Goal: Task Accomplishment & Management: Use online tool/utility

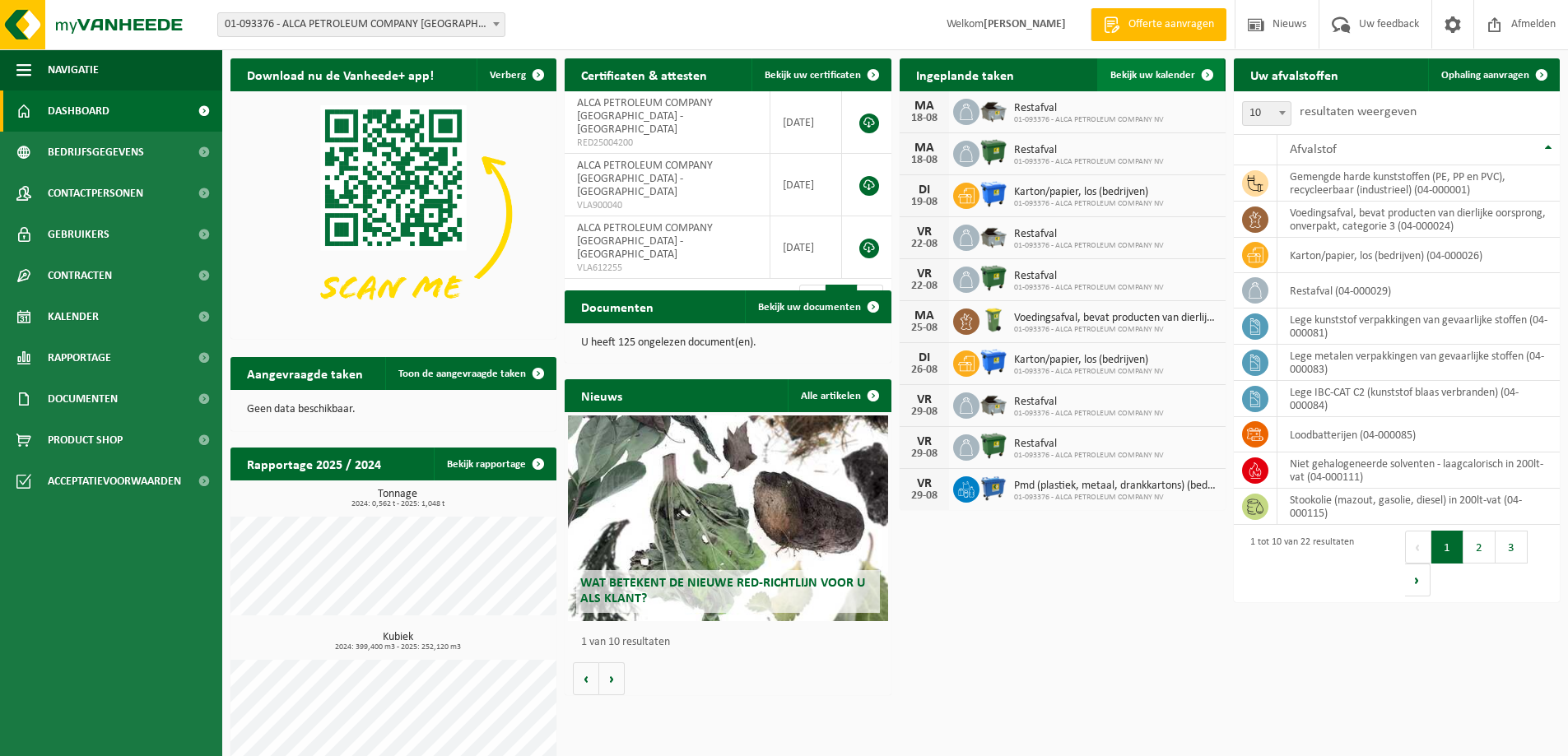
click at [1140, 75] on span "Bekijk uw kalender" at bounding box center [1152, 76] width 85 height 11
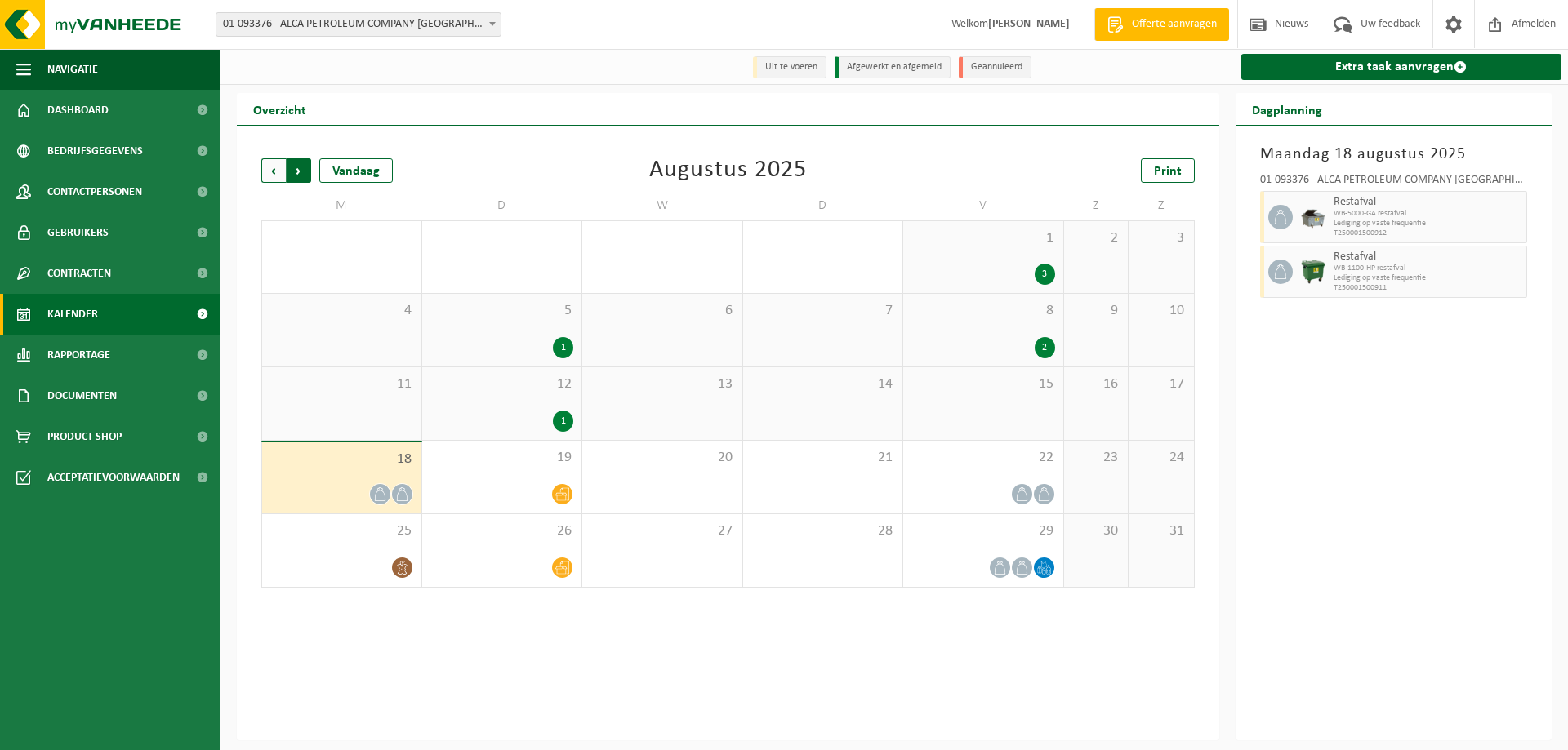
click at [273, 178] on span "Vorige" at bounding box center [274, 170] width 25 height 25
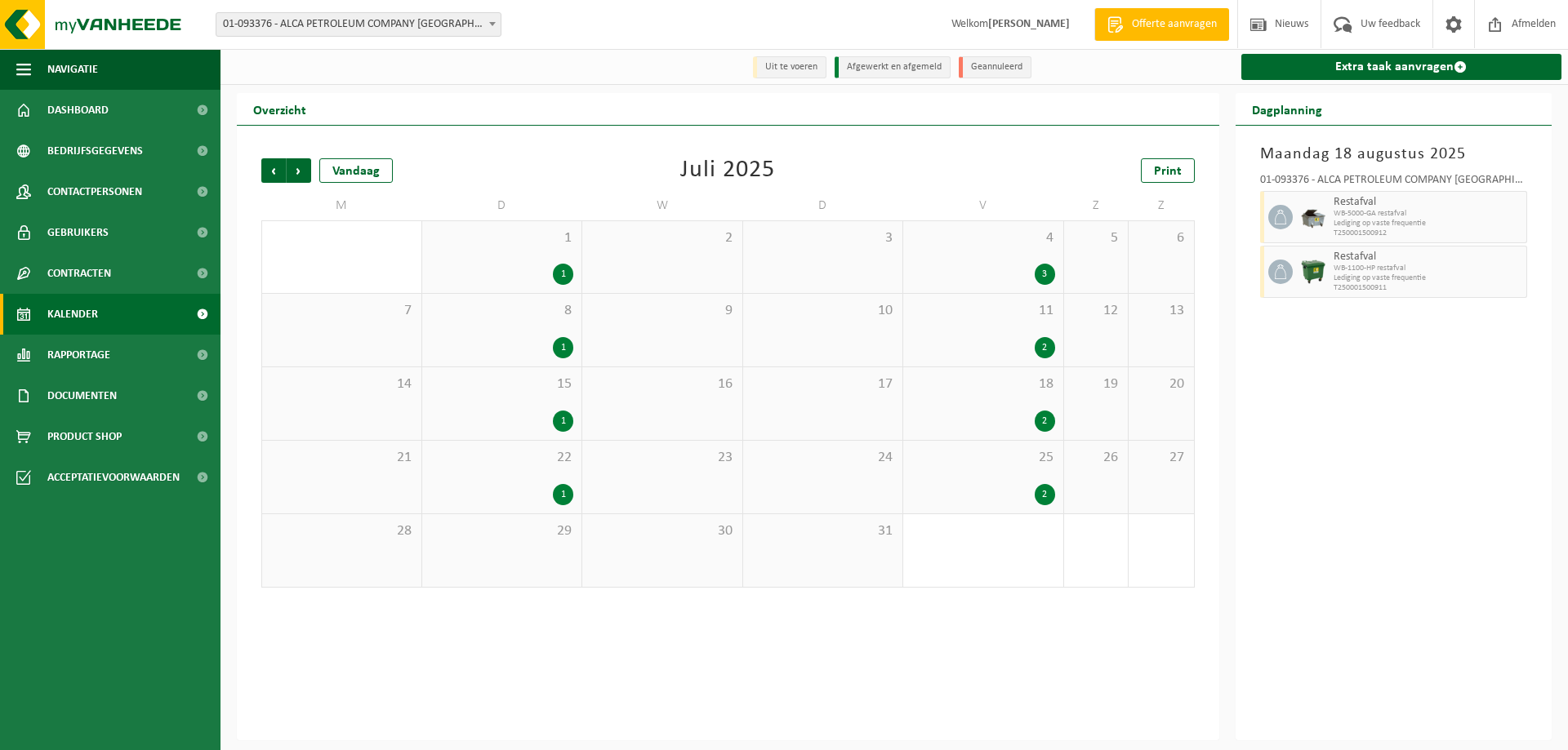
click at [273, 178] on span "Vorige" at bounding box center [274, 170] width 25 height 25
click at [563, 572] on div "2" at bounding box center [563, 568] width 20 height 21
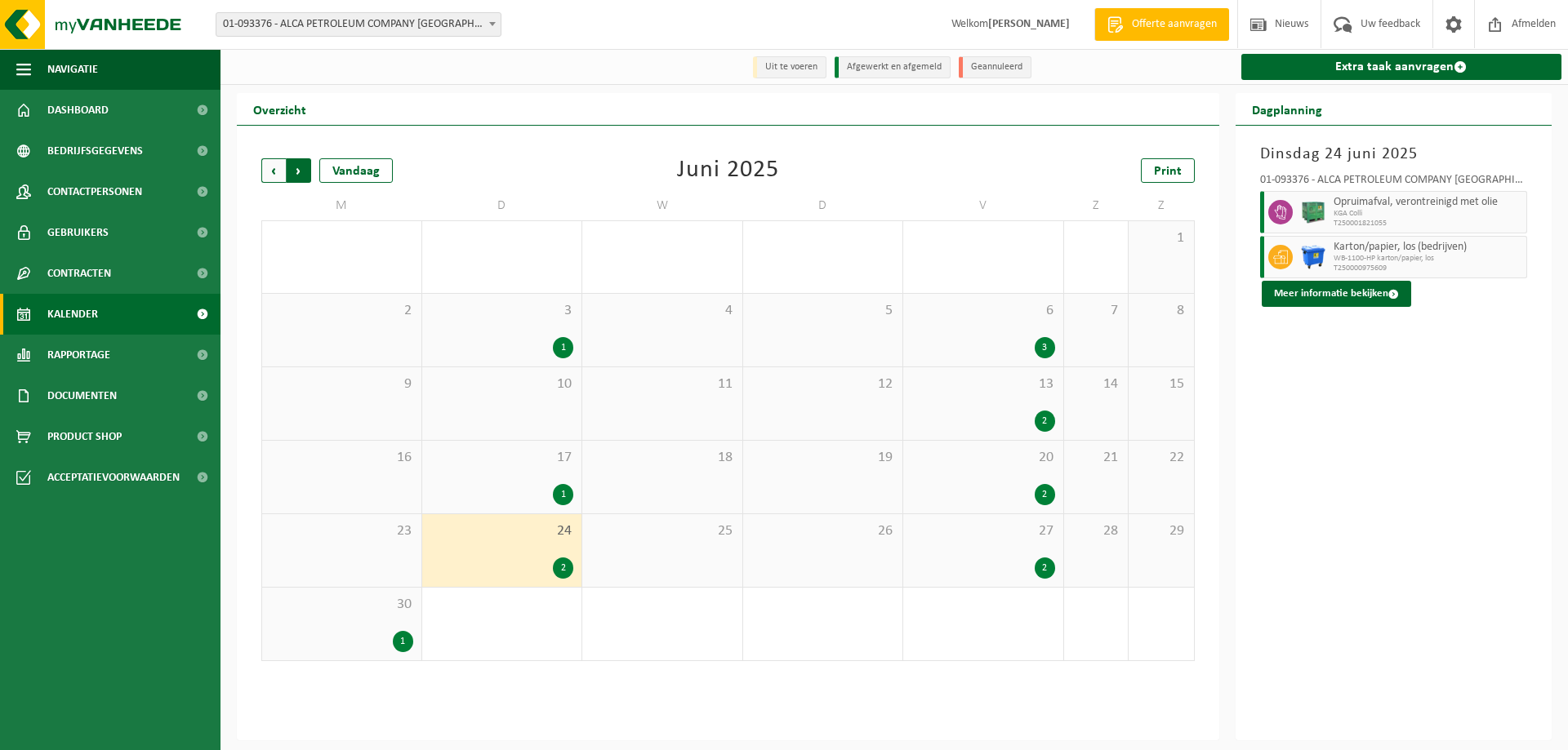
click at [274, 179] on span "Vorige" at bounding box center [274, 170] width 25 height 25
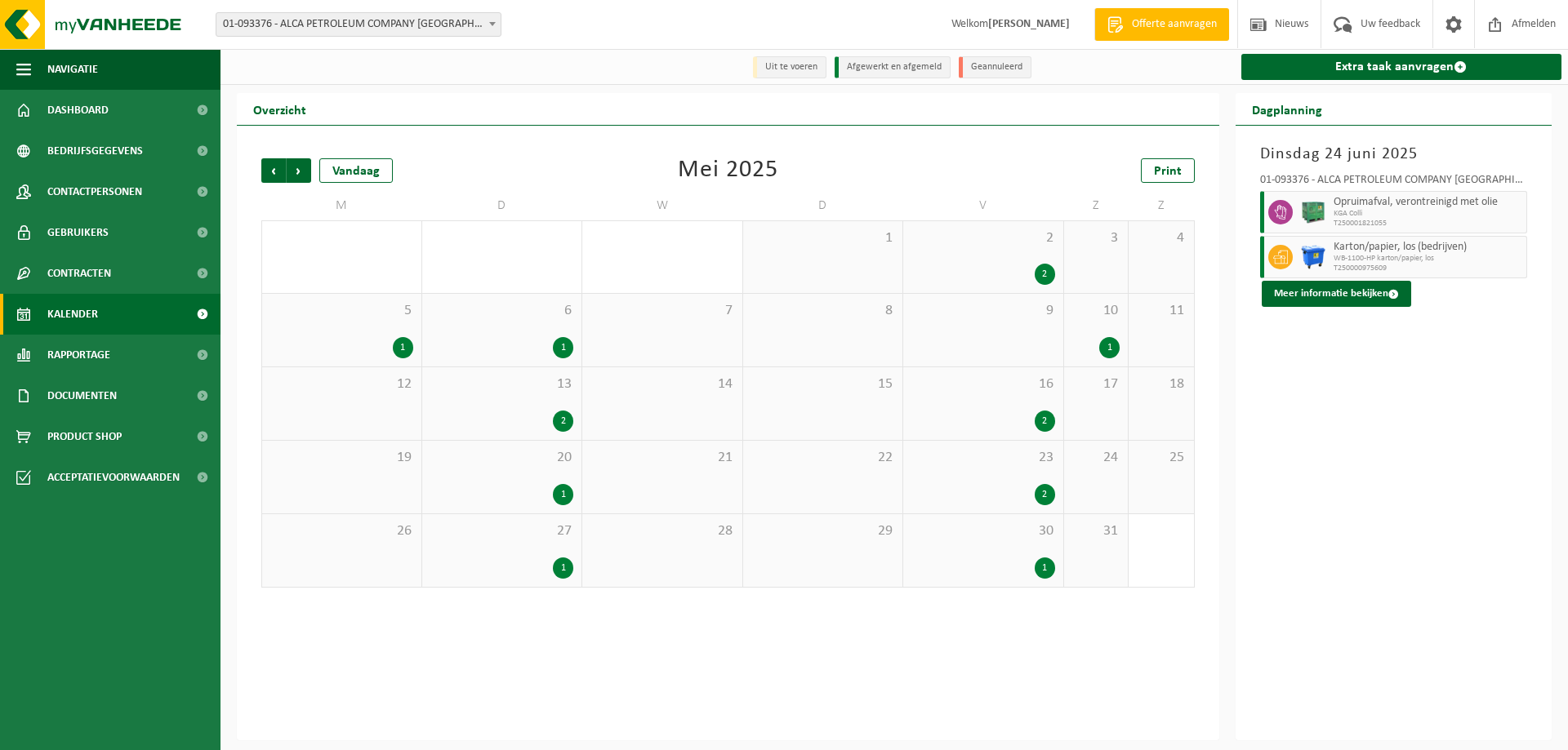
click at [563, 417] on div "2" at bounding box center [563, 421] width 20 height 21
click at [304, 167] on span "Volgende" at bounding box center [298, 170] width 25 height 25
click at [1044, 273] on div "3" at bounding box center [1045, 273] width 20 height 21
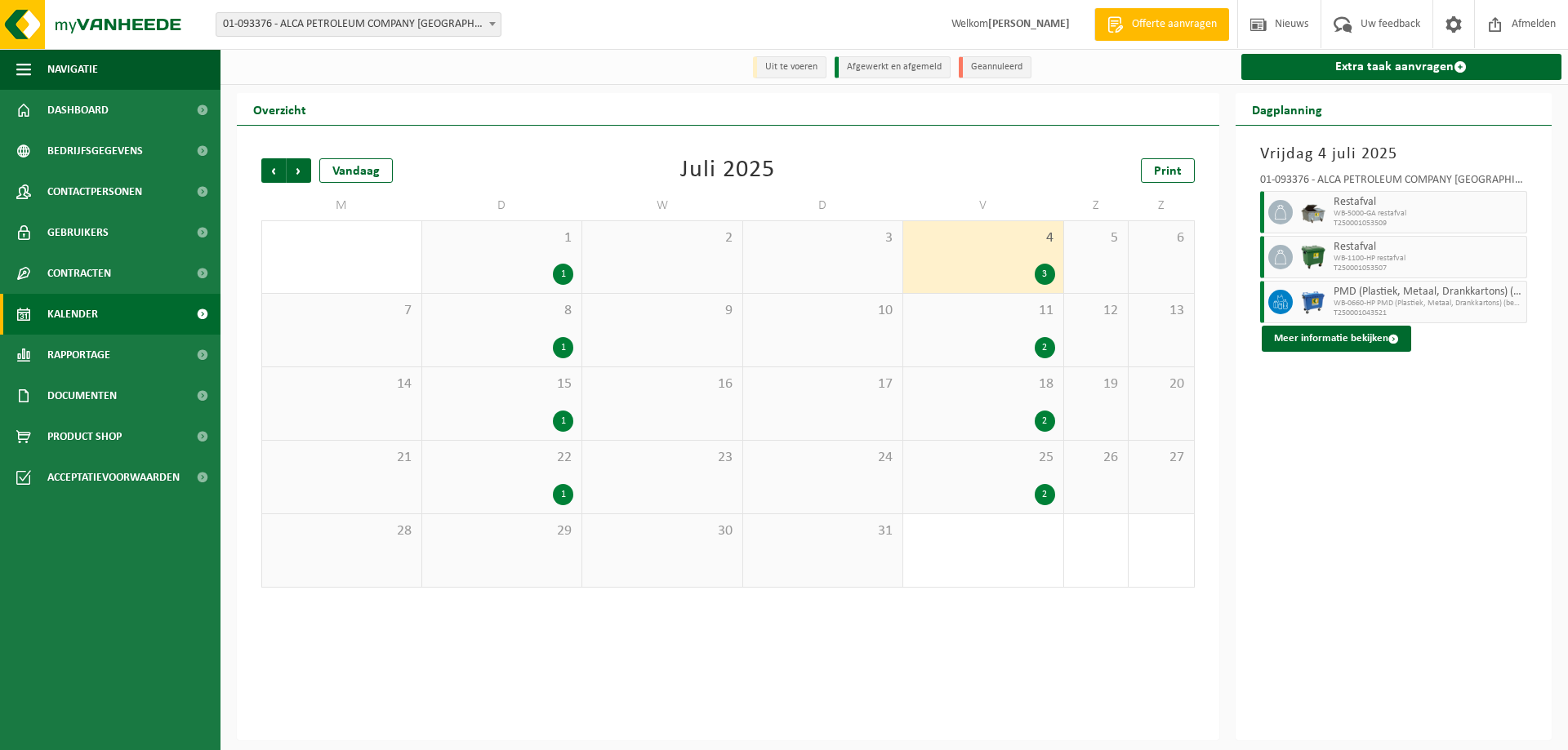
click at [1043, 348] on div "2" at bounding box center [1045, 348] width 20 height 21
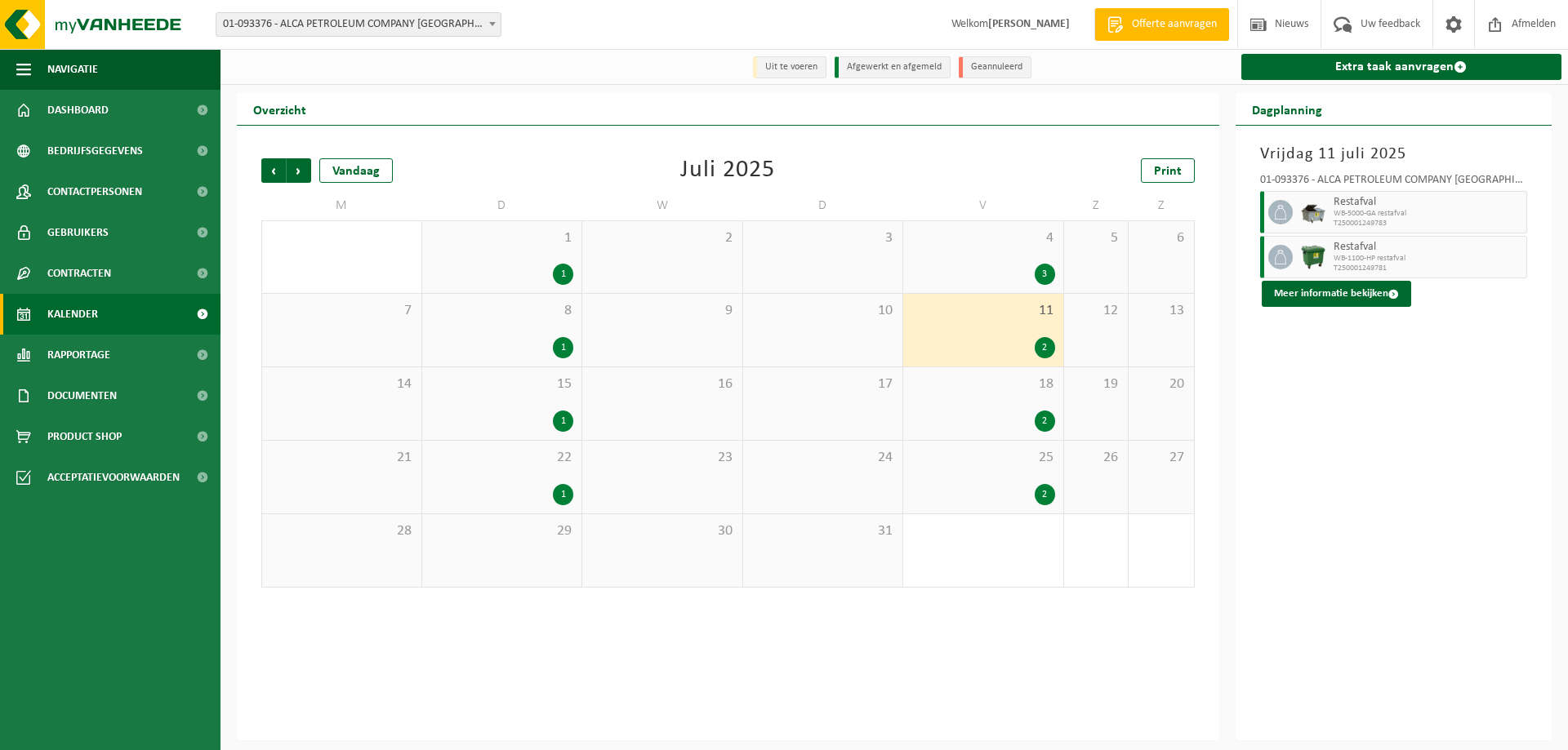
click at [1047, 426] on div "2" at bounding box center [1045, 421] width 20 height 21
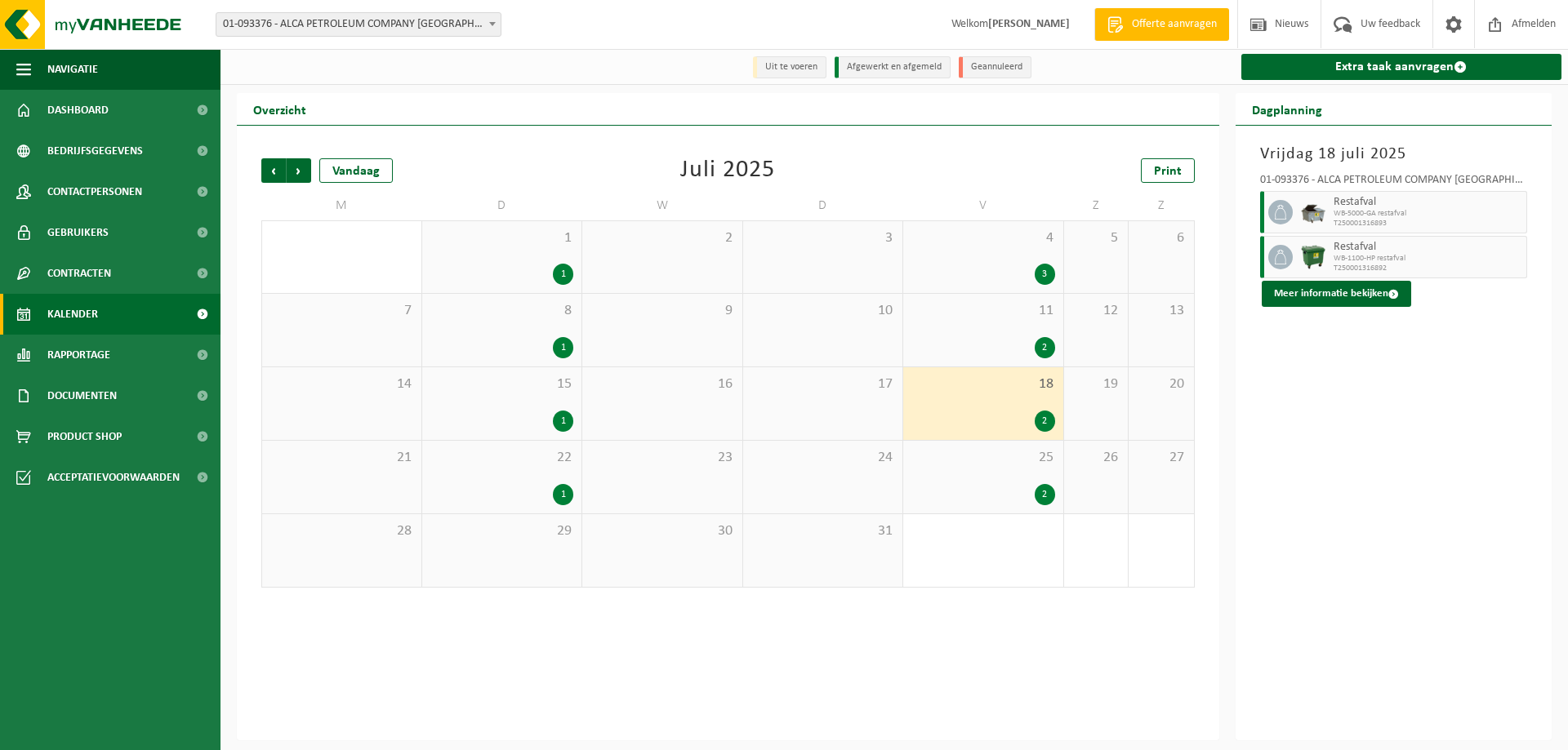
click at [1040, 495] on div "2" at bounding box center [1045, 494] width 20 height 21
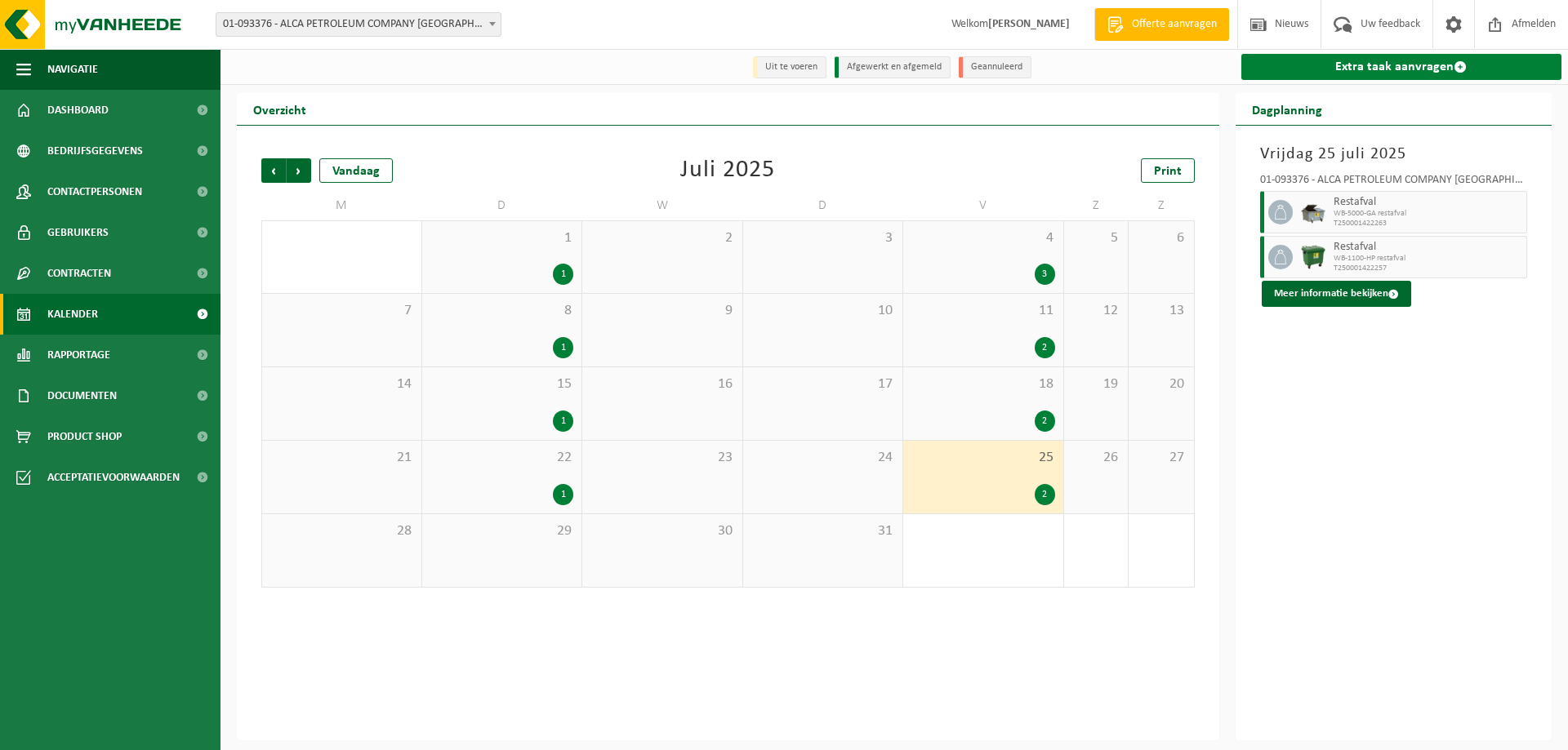
click at [1443, 67] on link "Extra taak aanvragen" at bounding box center [1402, 67] width 321 height 27
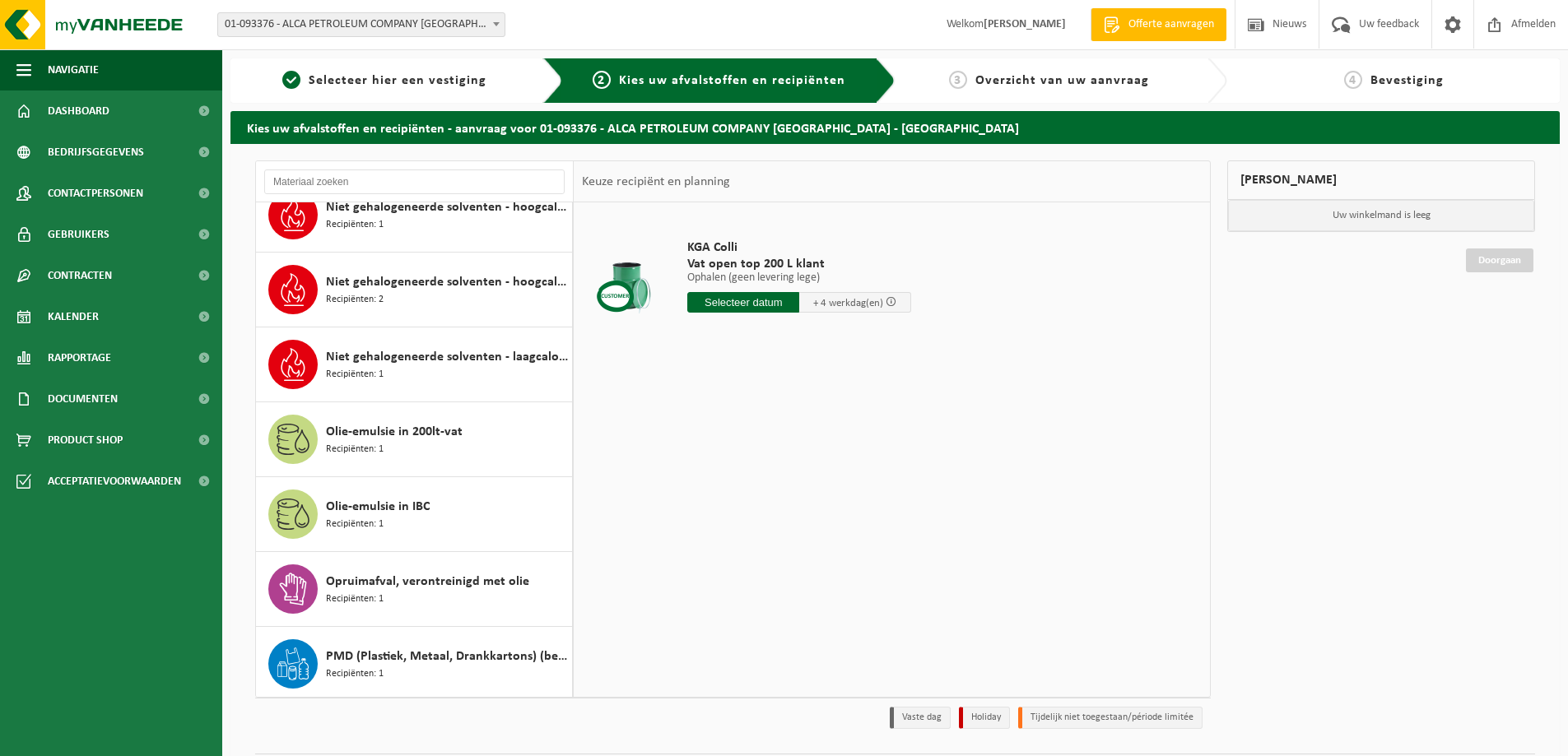
scroll to position [860, 0]
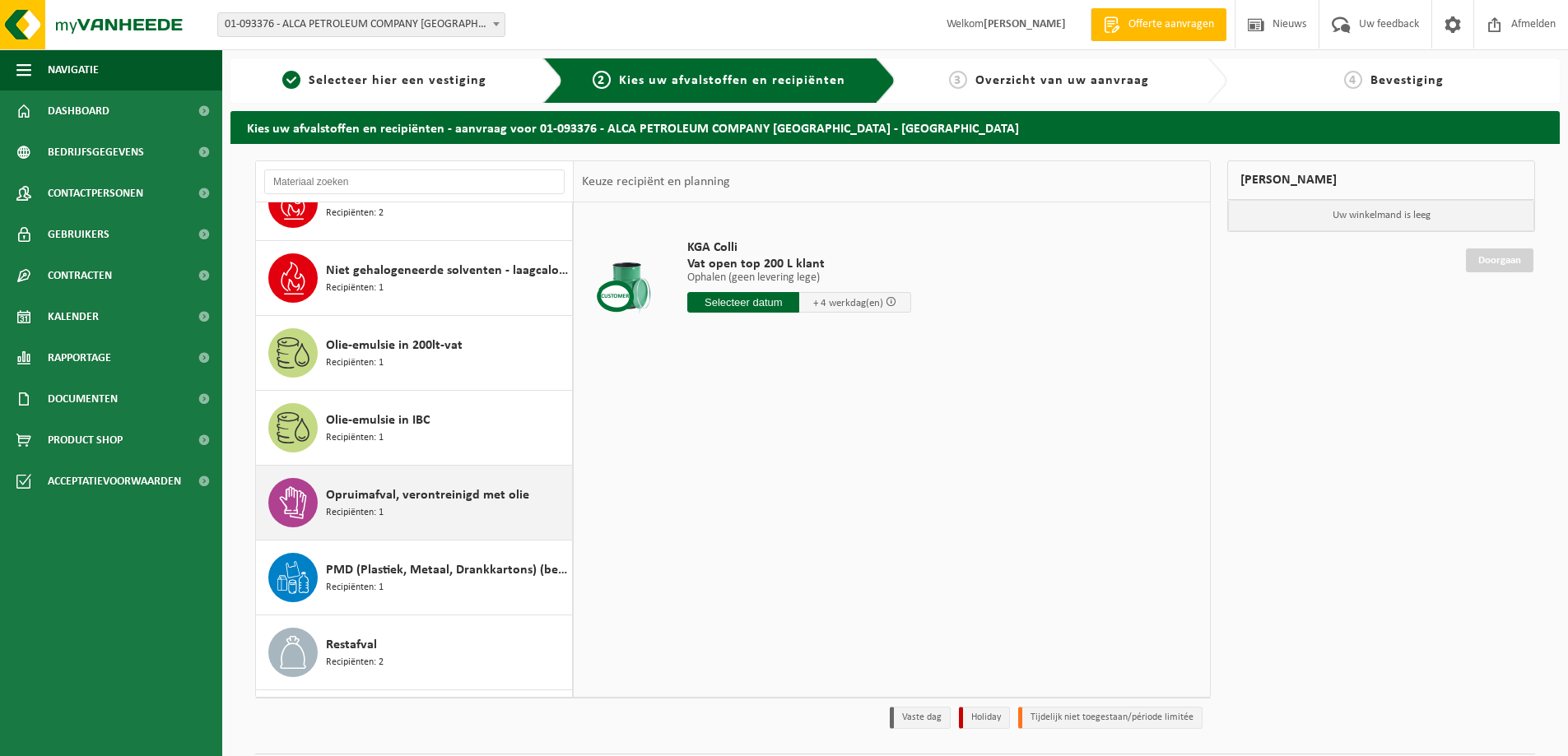
click at [363, 502] on span "Opruimafval, verontreinigd met olie" at bounding box center [428, 495] width 204 height 19
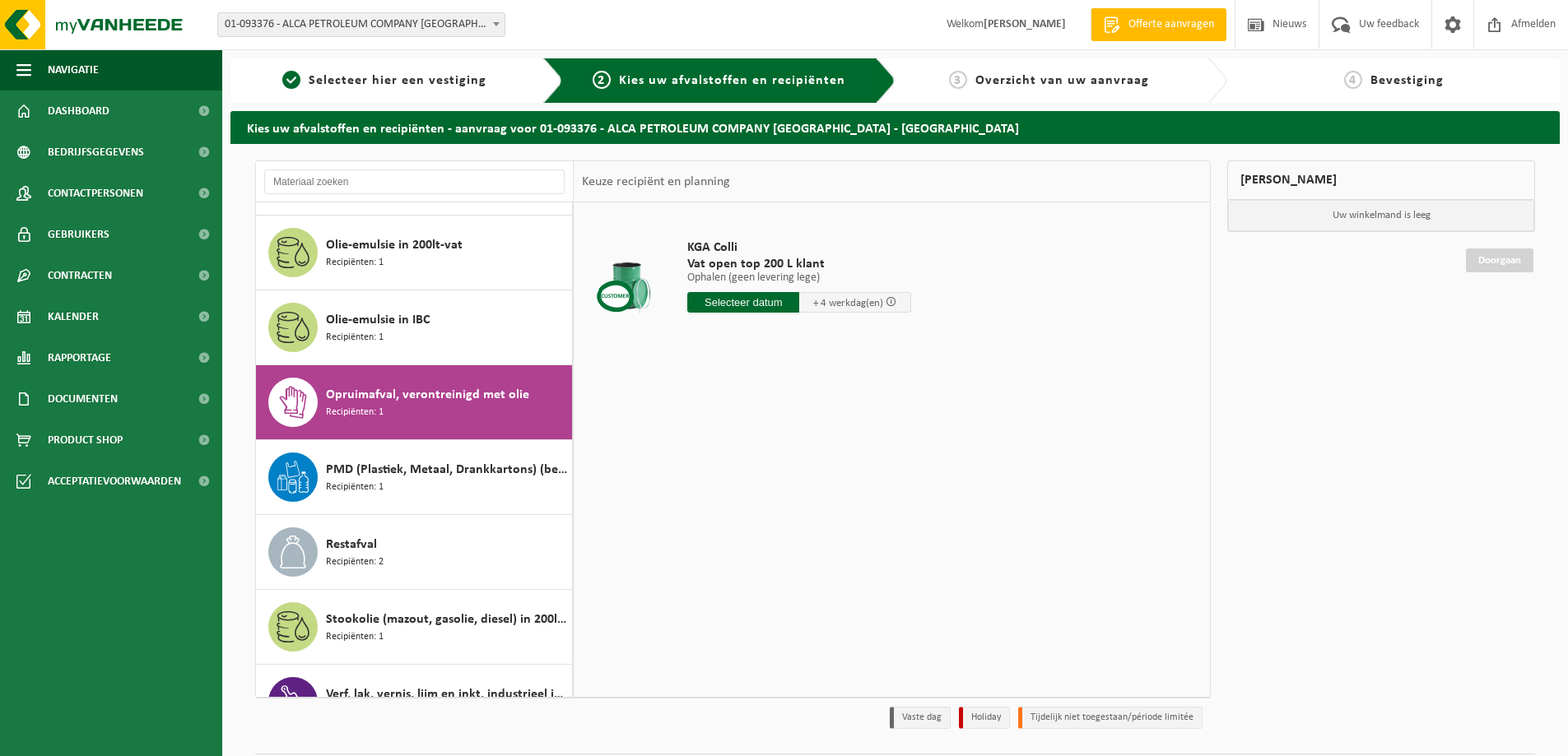
scroll to position [1078, 0]
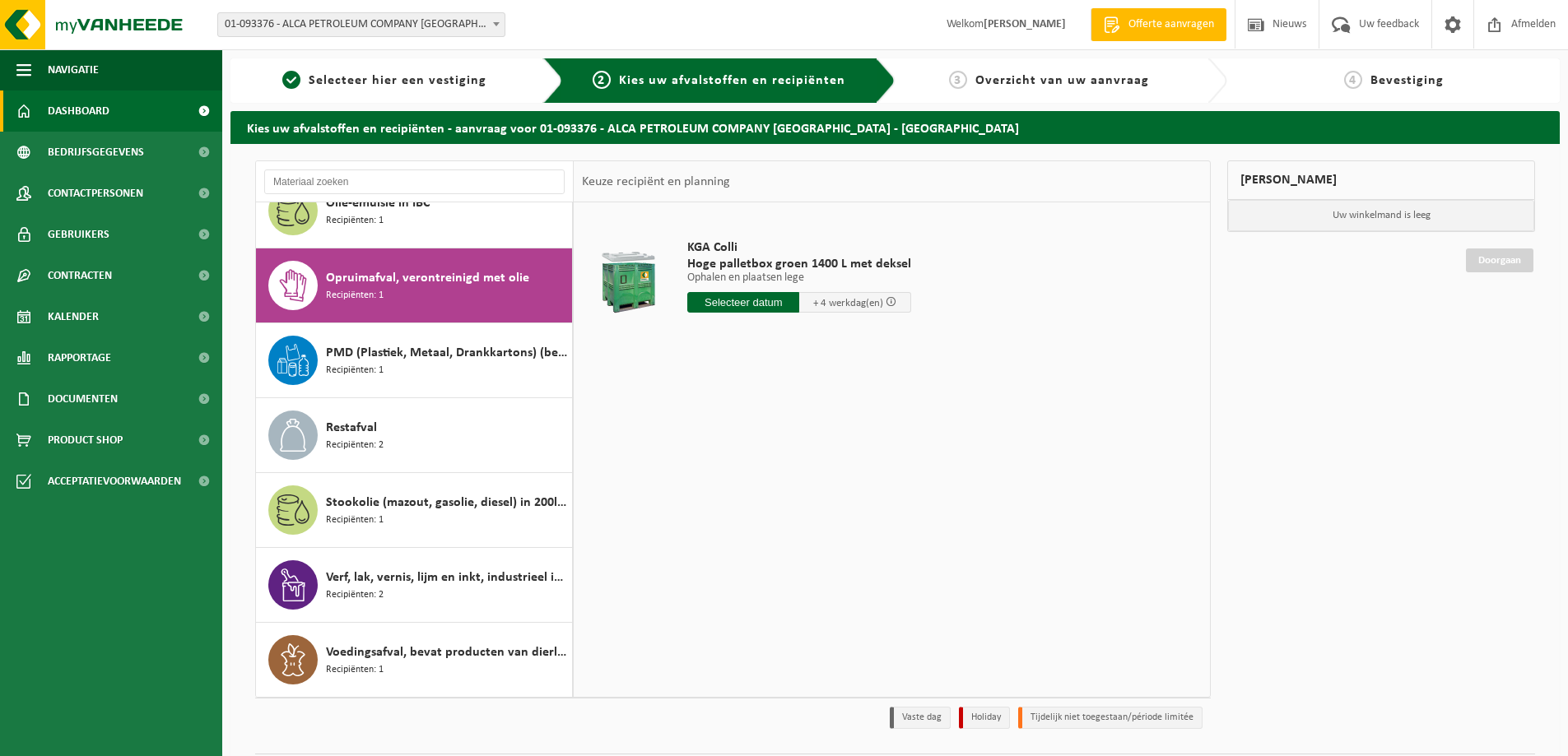
click at [65, 108] on span "Dashboard" at bounding box center [78, 111] width 62 height 41
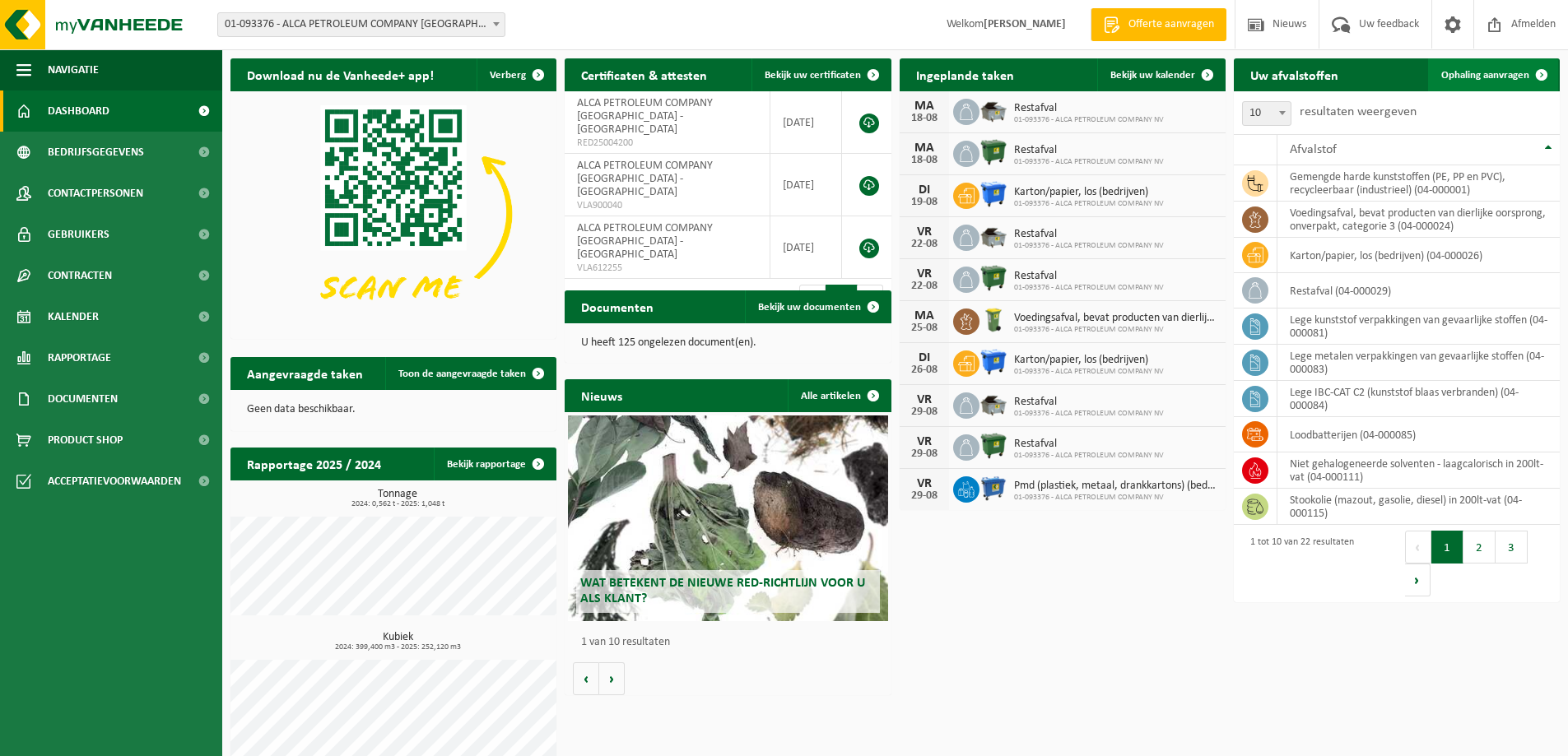
click at [1504, 76] on span "Ophaling aanvragen" at bounding box center [1485, 76] width 88 height 11
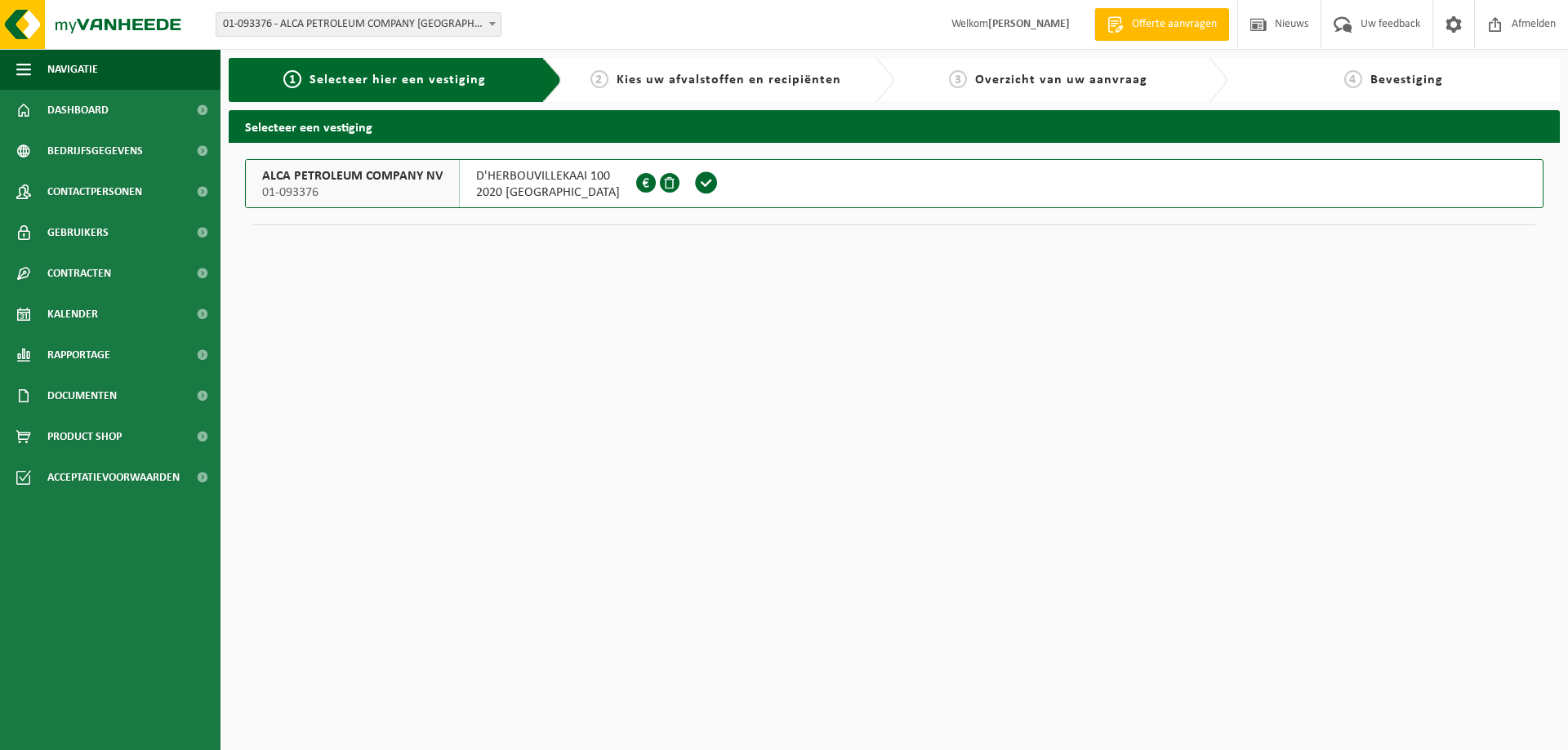
click at [694, 180] on span at bounding box center [706, 183] width 25 height 25
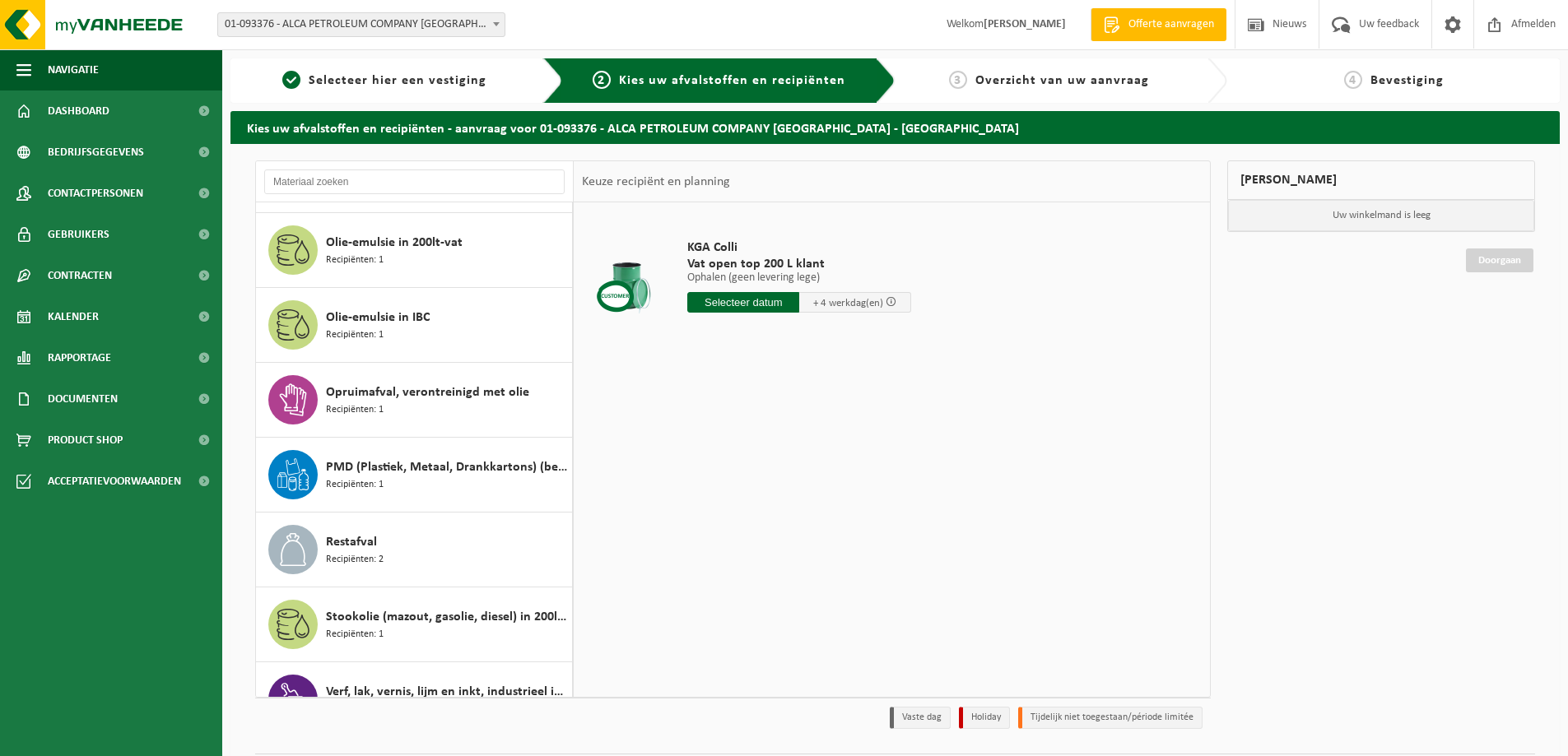
scroll to position [958, 0]
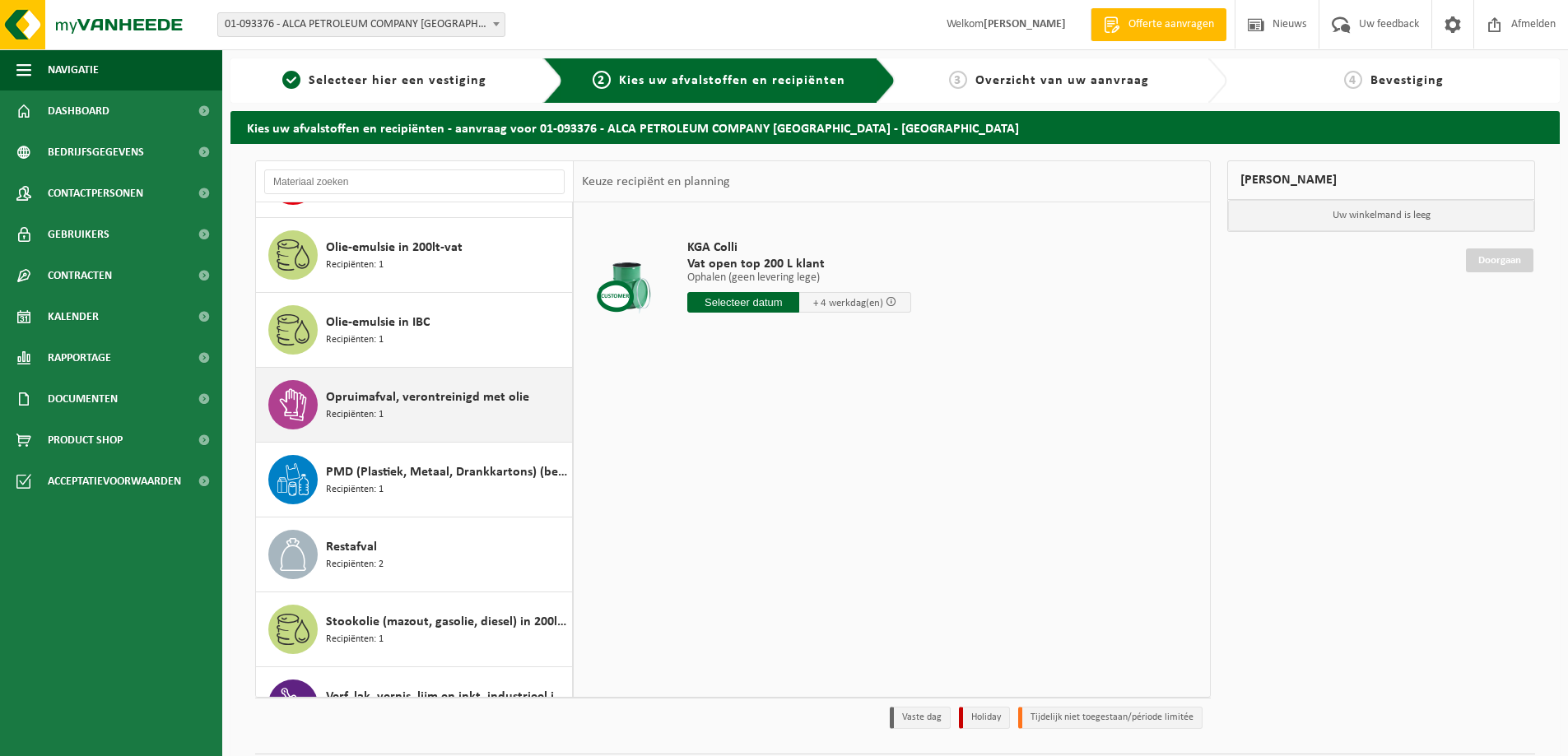
click at [350, 409] on span "Recipiënten: 1" at bounding box center [355, 415] width 57 height 16
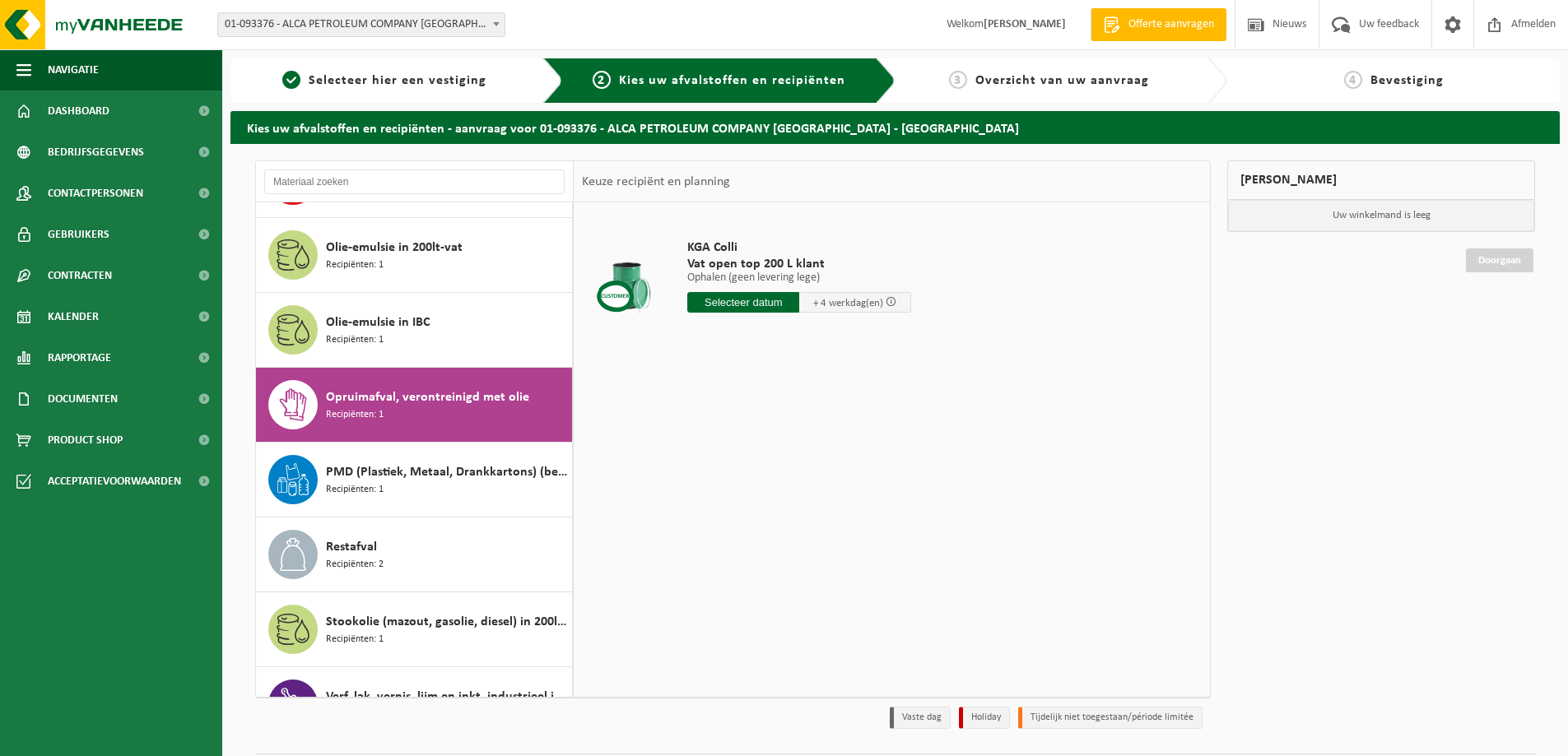
scroll to position [1078, 0]
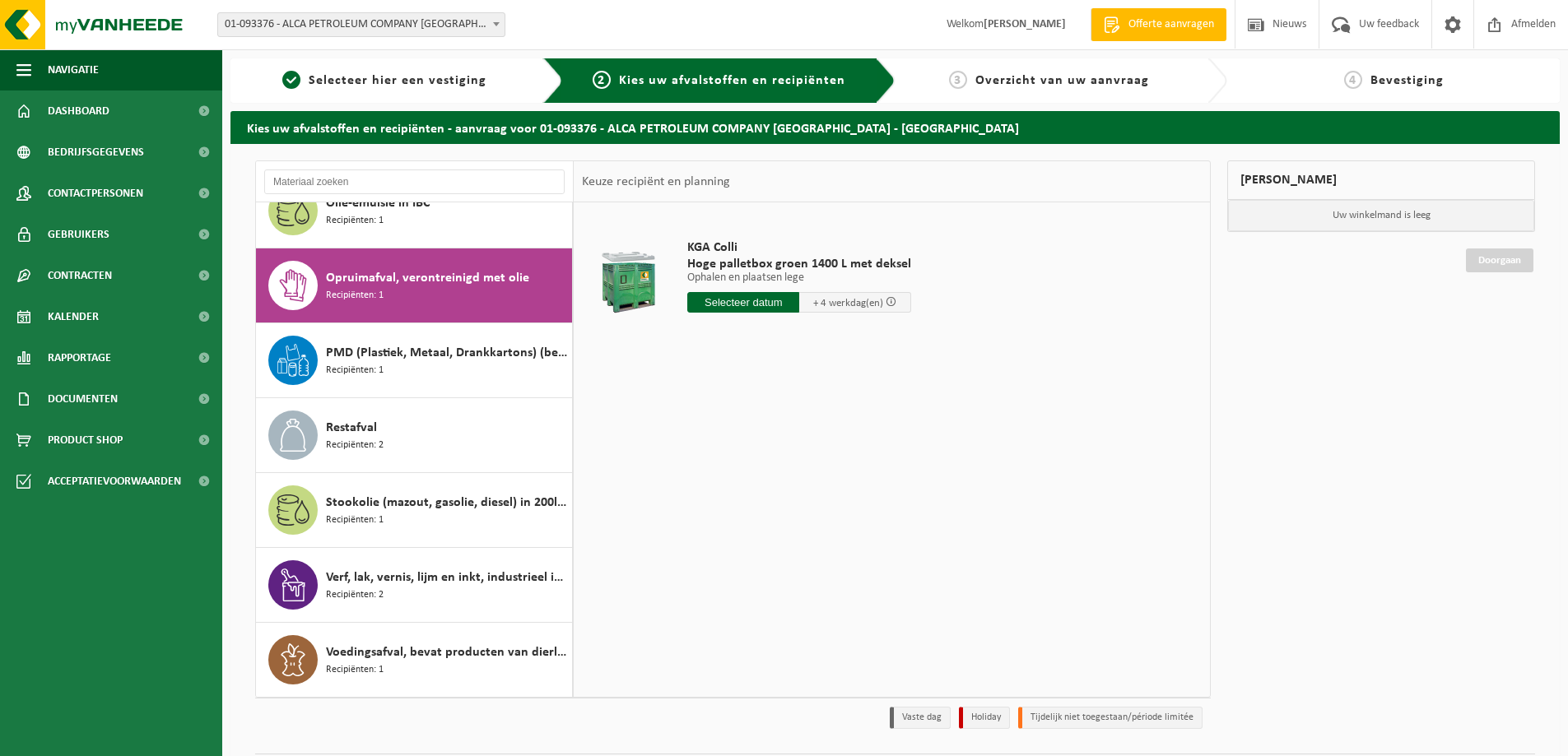
click at [737, 308] on input "text" at bounding box center [742, 302] width 112 height 20
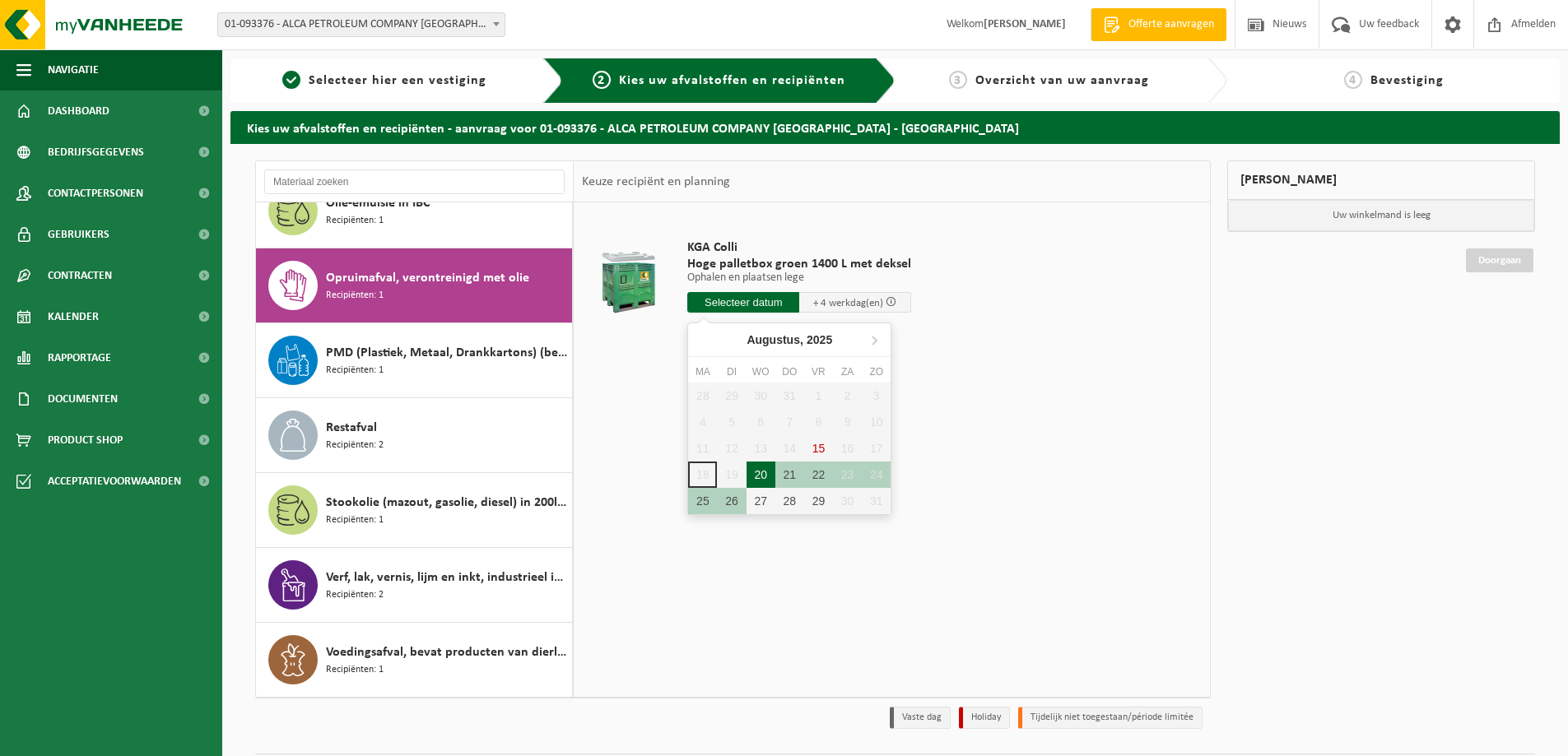
click at [765, 472] on div "20" at bounding box center [760, 475] width 29 height 27
type input "Van 2025-08-20"
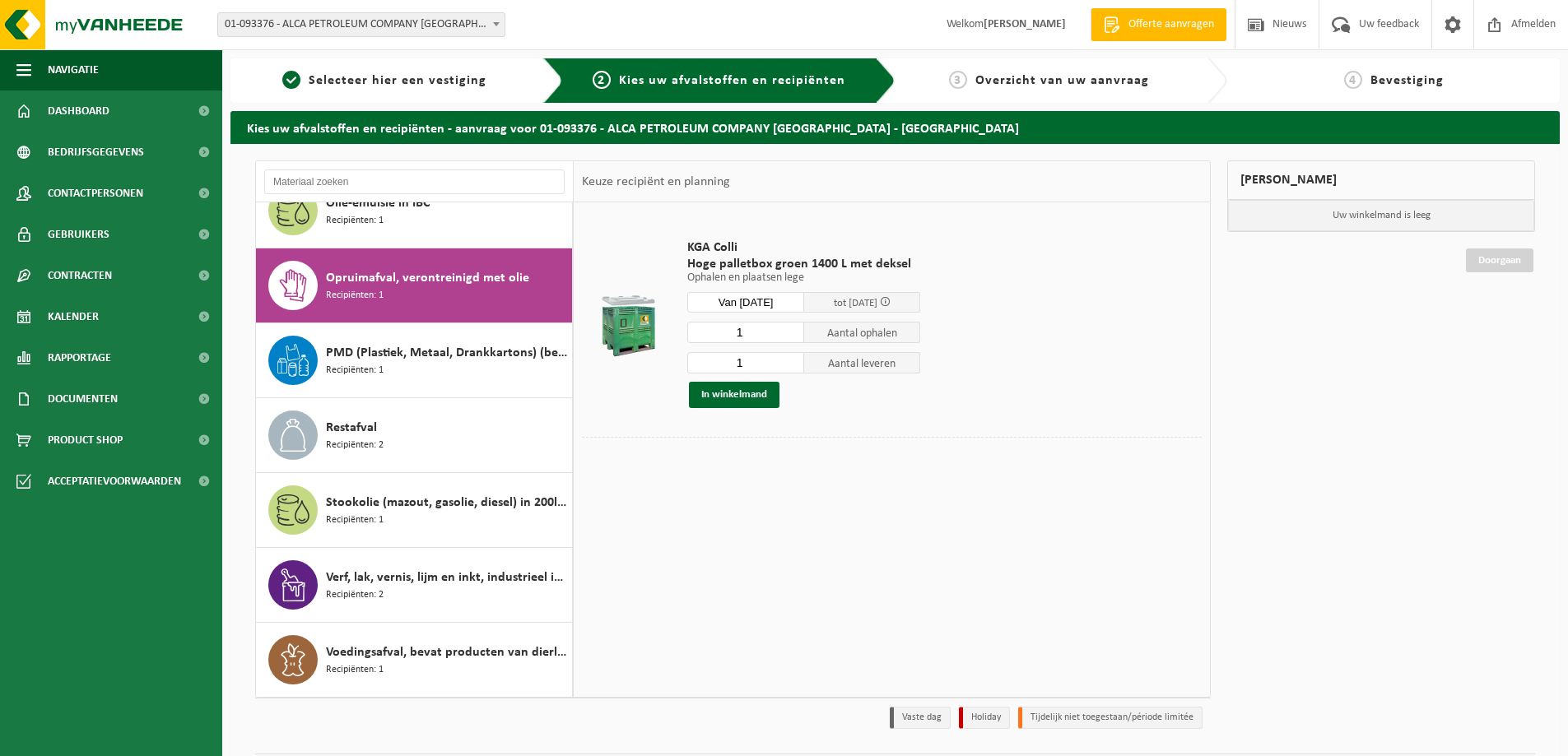
click at [890, 301] on span at bounding box center [885, 301] width 11 height 11
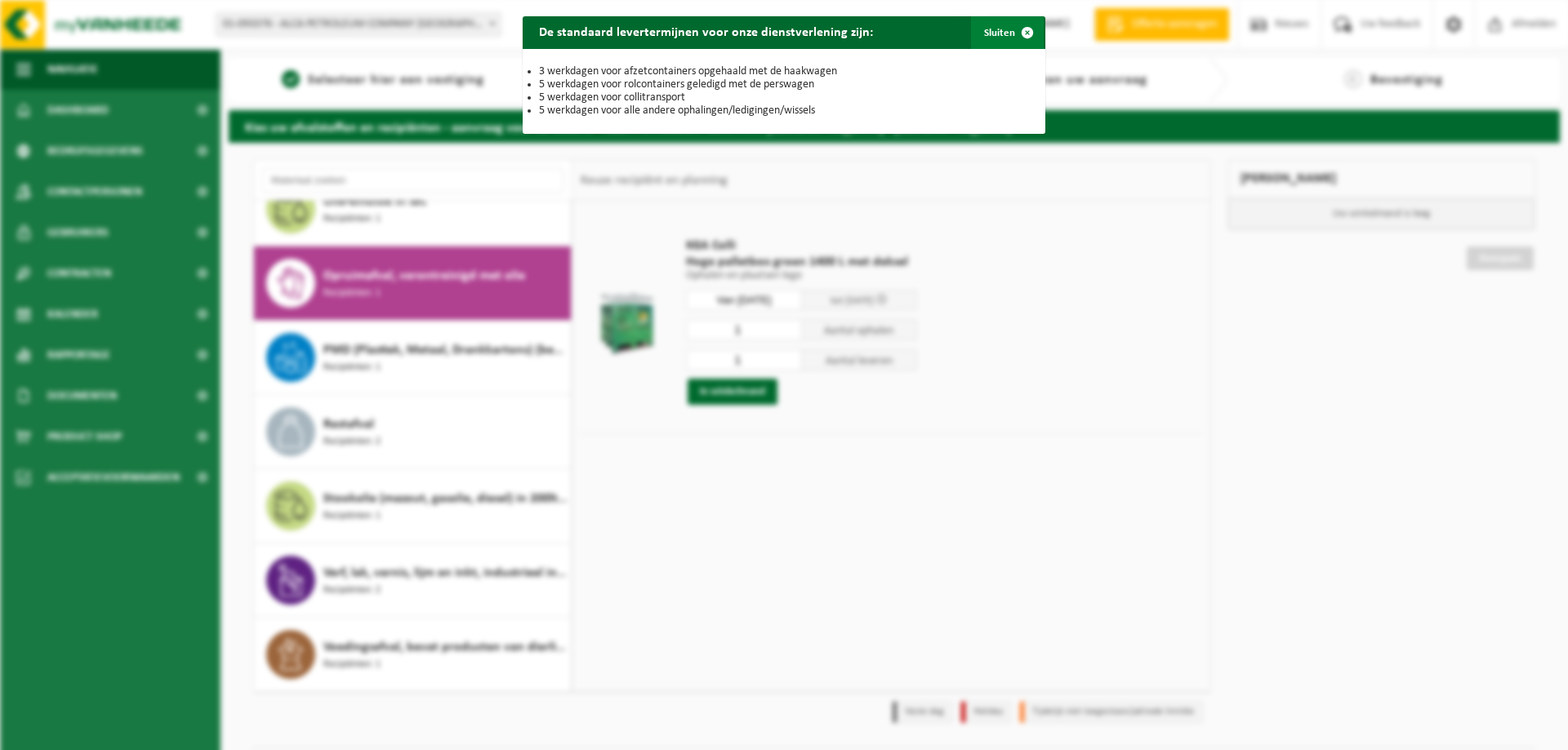
click at [997, 35] on button "Sluiten" at bounding box center [1007, 33] width 72 height 33
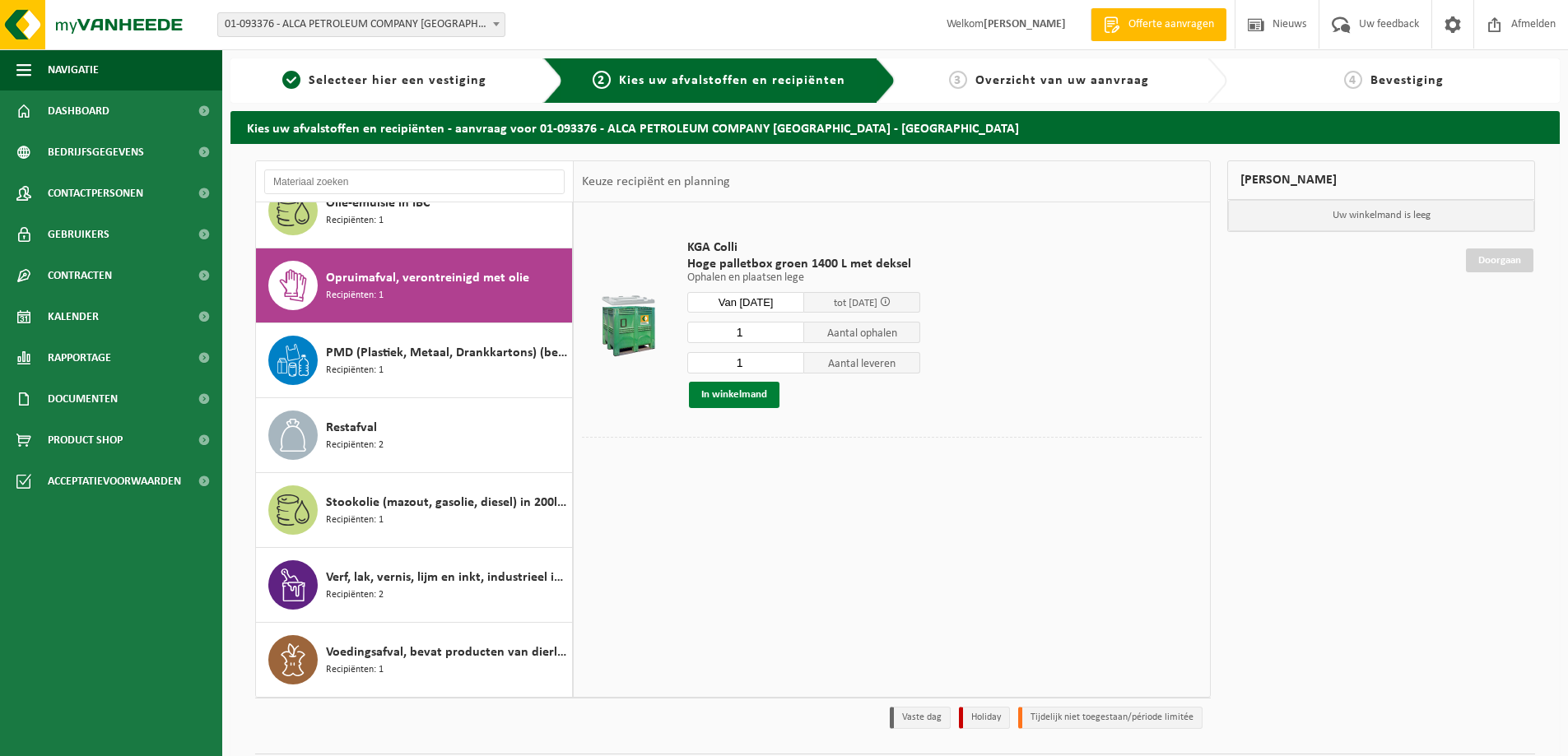
click at [728, 397] on button "In winkelmand" at bounding box center [734, 395] width 90 height 27
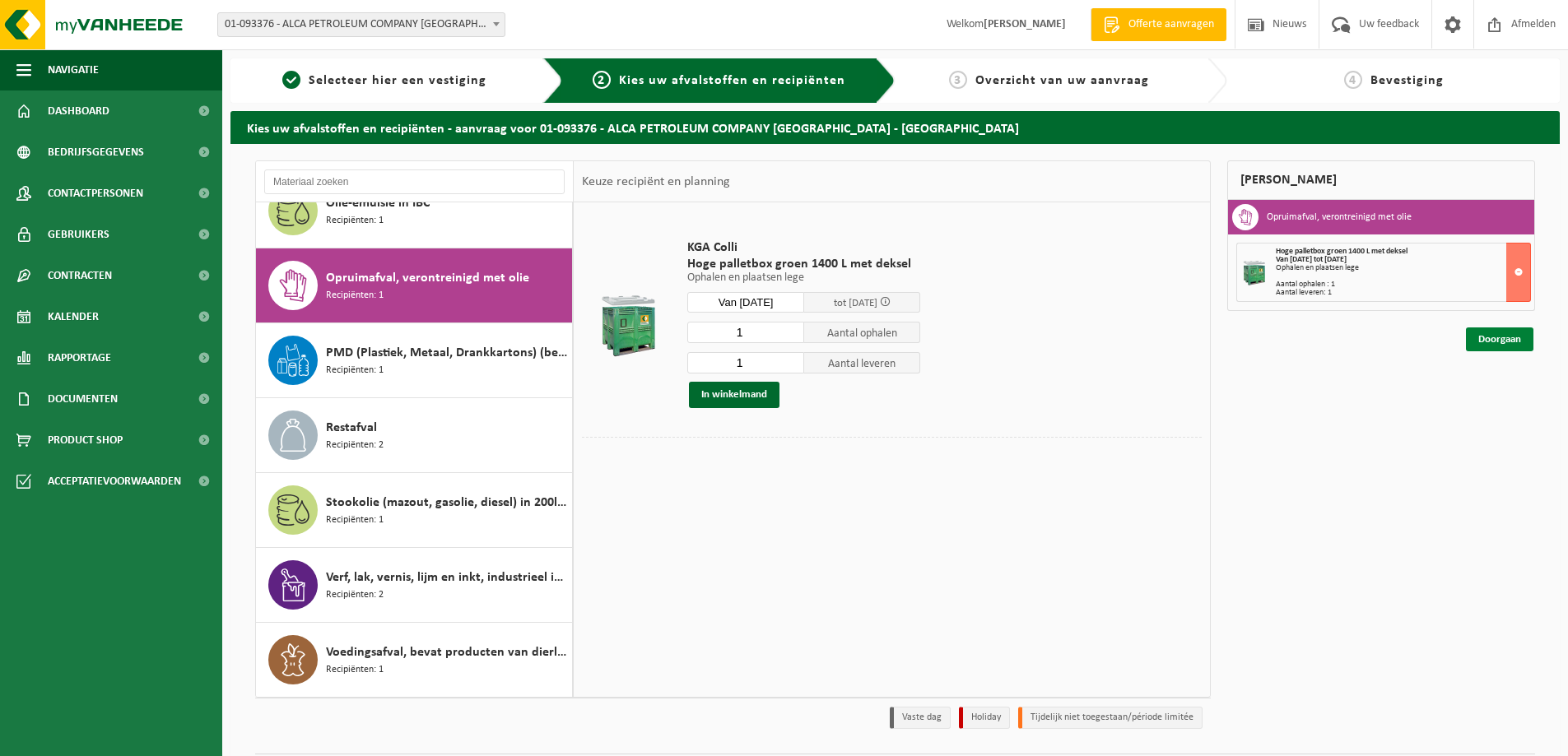
click at [1491, 340] on link "Doorgaan" at bounding box center [1499, 339] width 67 height 24
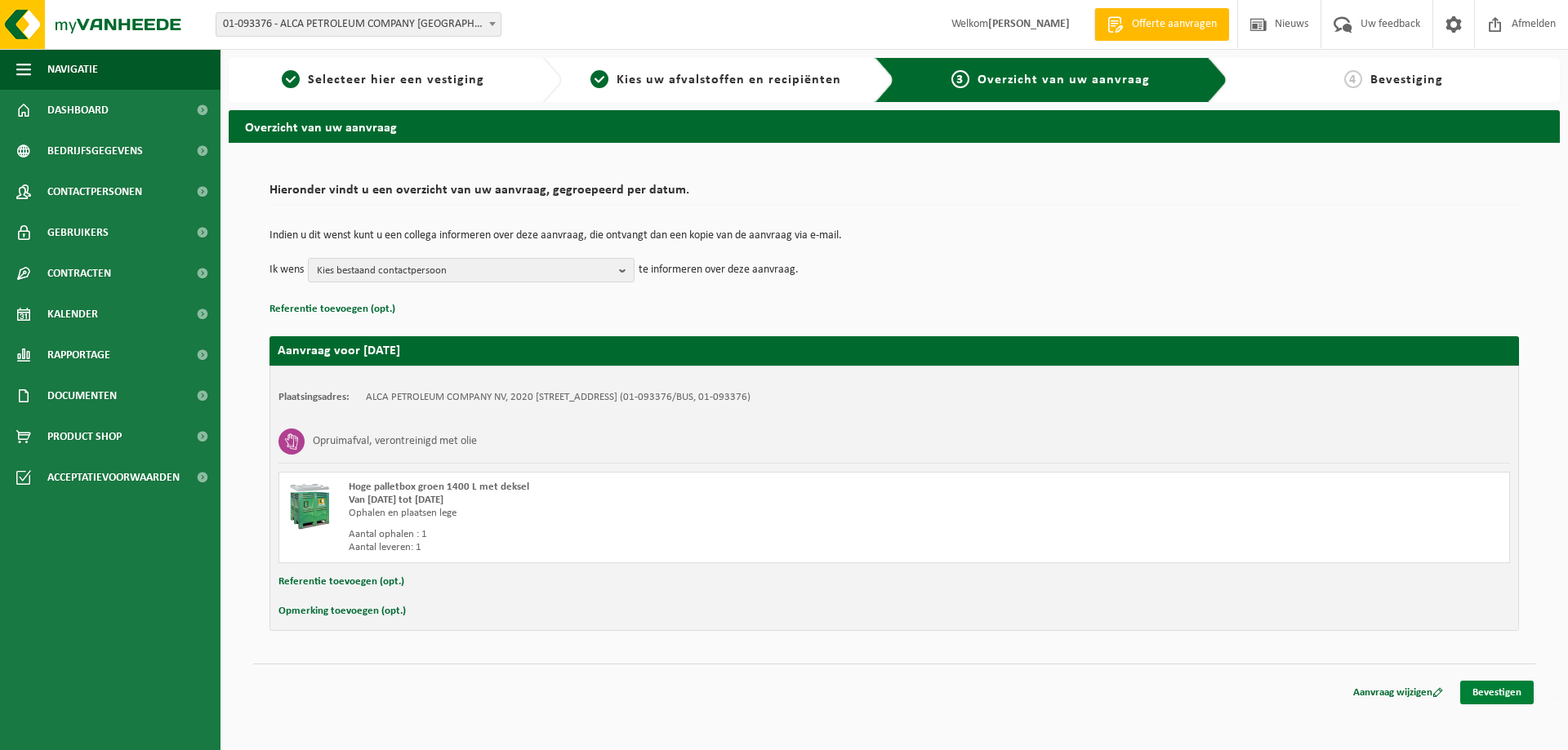
click at [1479, 691] on link "Bevestigen" at bounding box center [1497, 693] width 73 height 24
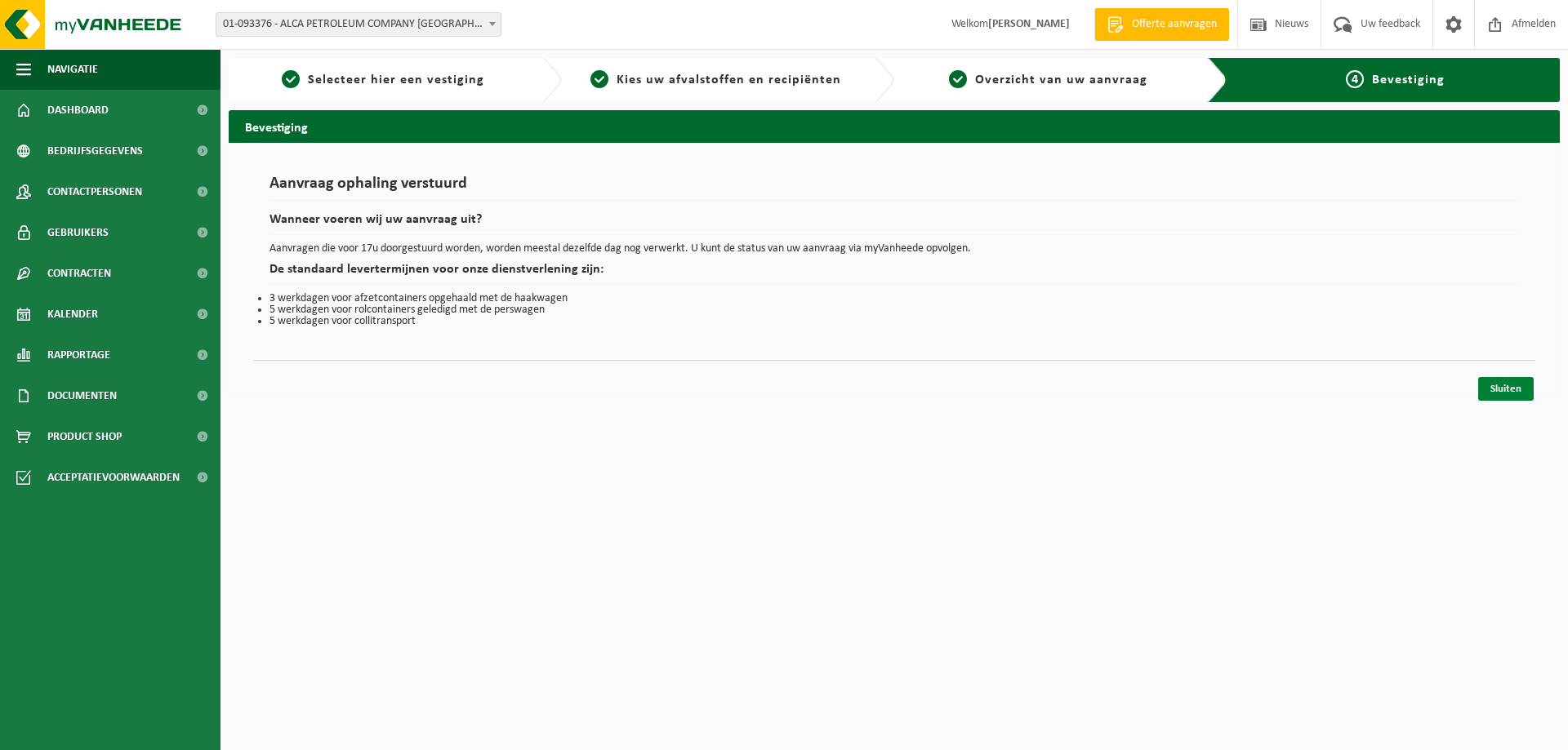
click at [1492, 391] on link "Sluiten" at bounding box center [1506, 389] width 56 height 24
